Goal: Task Accomplishment & Management: Complete application form

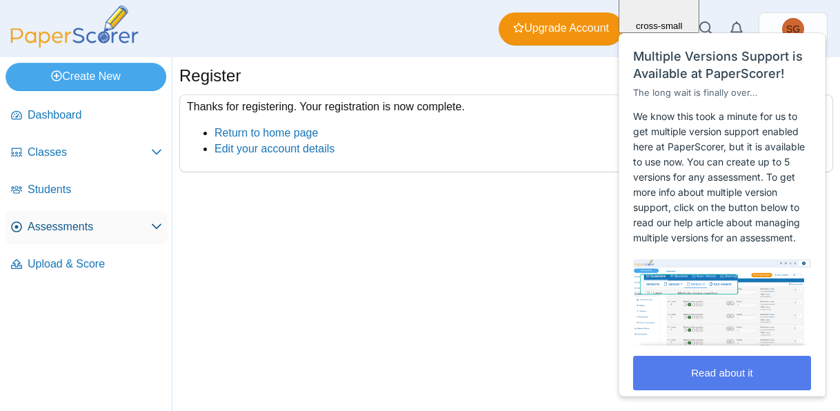
click at [78, 232] on span "Assessments" at bounding box center [89, 226] width 123 height 15
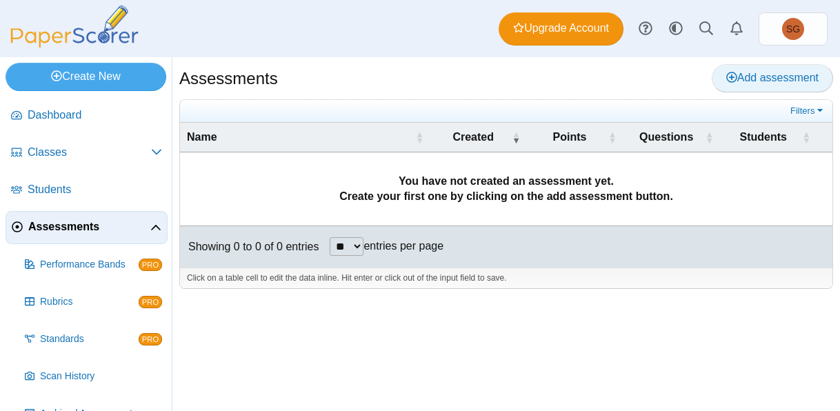
click at [775, 74] on span "Add assessment" at bounding box center [772, 78] width 92 height 12
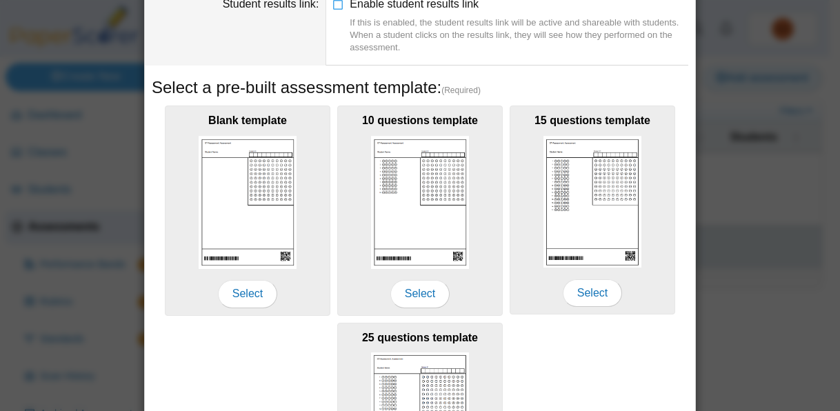
scroll to position [183, 0]
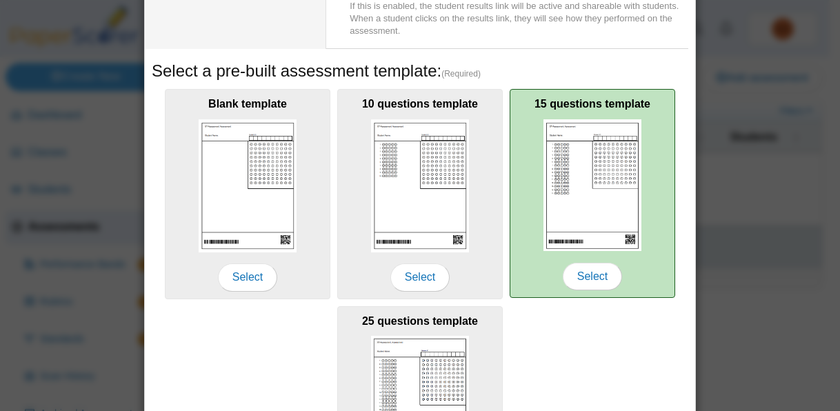
click at [618, 179] on img at bounding box center [592, 185] width 98 height 132
click at [600, 280] on span "Select" at bounding box center [592, 277] width 59 height 28
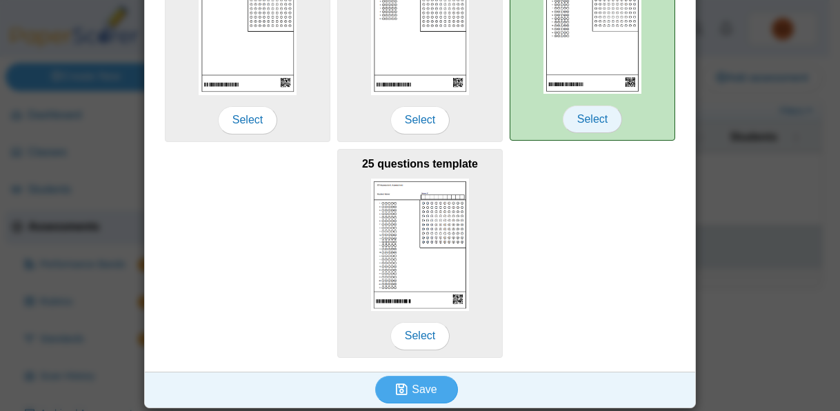
scroll to position [341, 0]
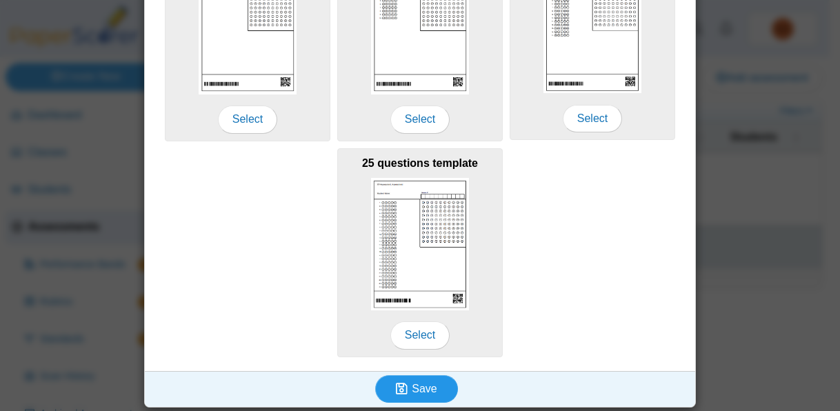
click at [418, 389] on span "Save" at bounding box center [424, 389] width 25 height 12
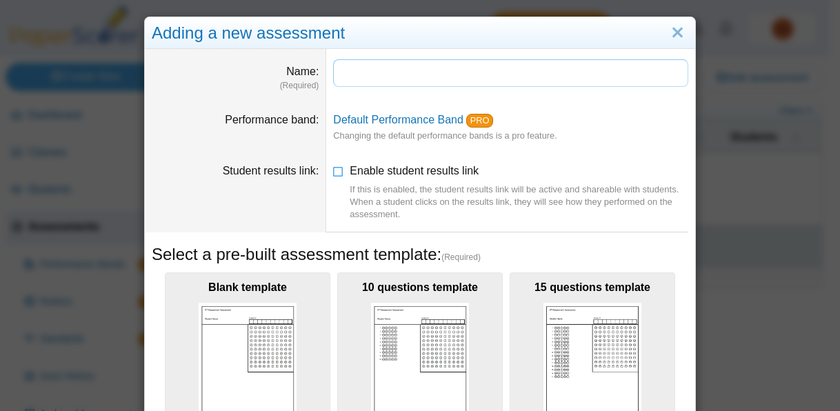
click at [609, 77] on input "Name" at bounding box center [510, 73] width 355 height 28
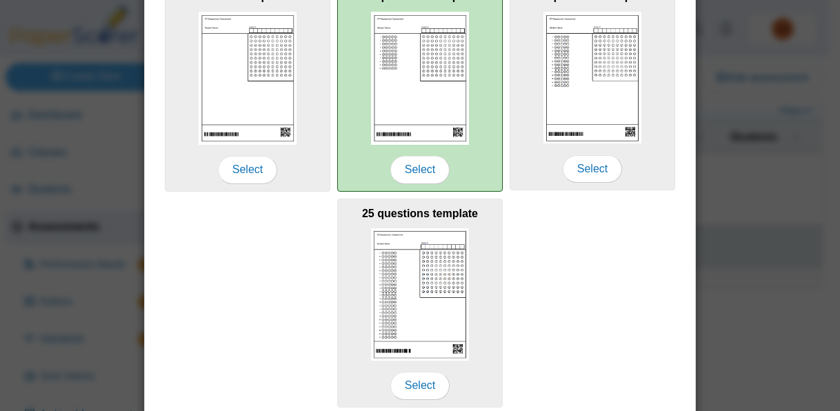
scroll to position [341, 0]
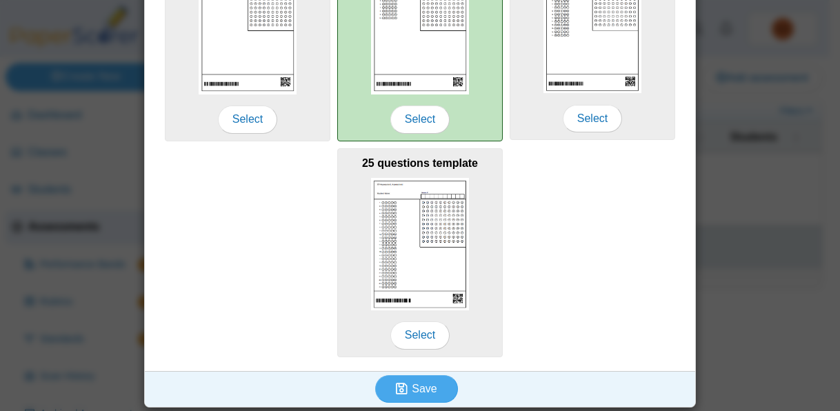
type input "*****"
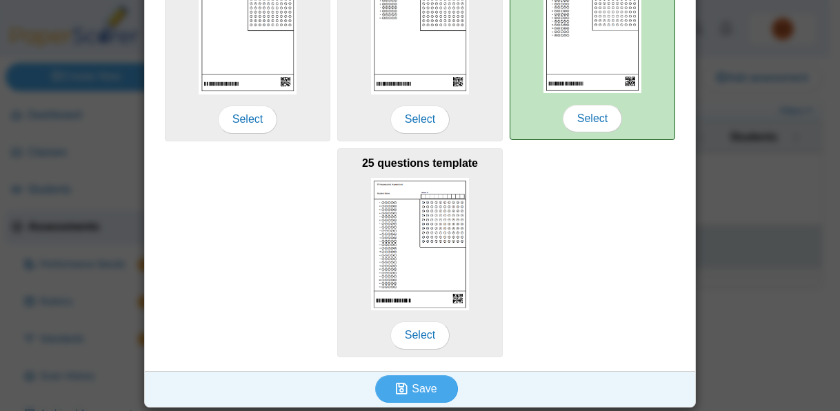
click at [587, 95] on div "15 questions template Select" at bounding box center [591, 35] width 165 height 209
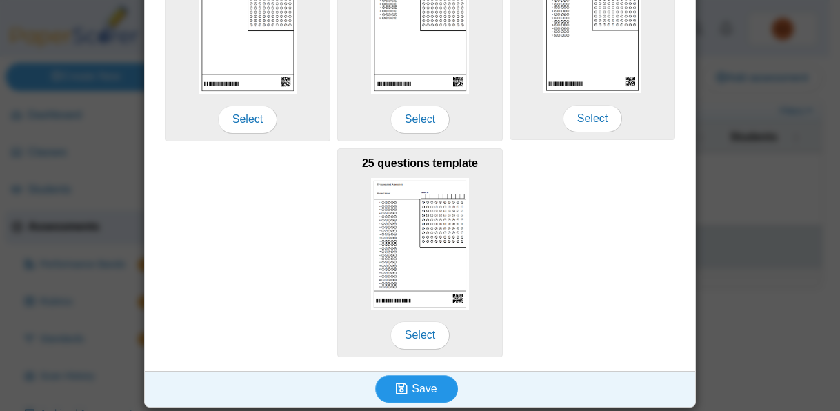
click at [425, 392] on span "Save" at bounding box center [424, 389] width 25 height 12
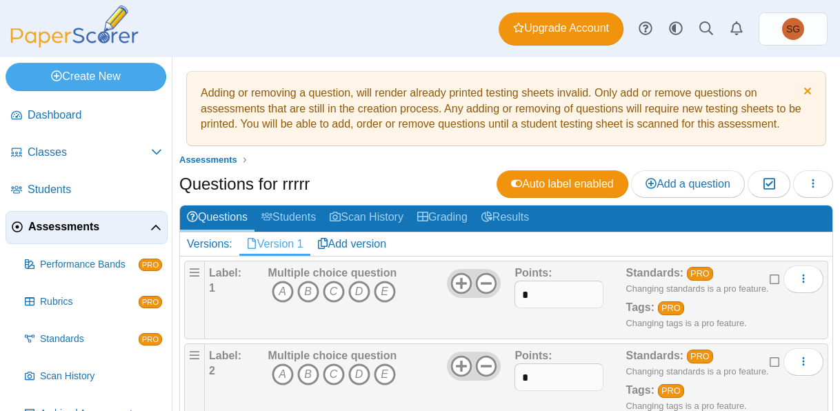
click at [800, 85] on link "Dismiss notice" at bounding box center [806, 92] width 12 height 14
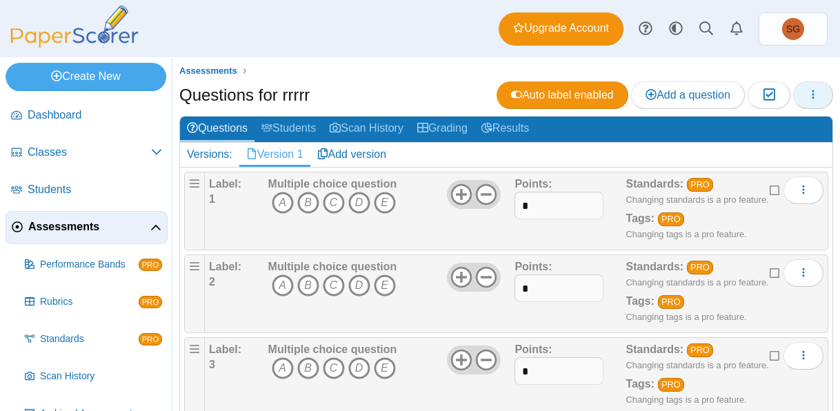
click at [807, 92] on icon "button" at bounding box center [812, 94] width 11 height 11
